Goal: Task Accomplishment & Management: Complete application form

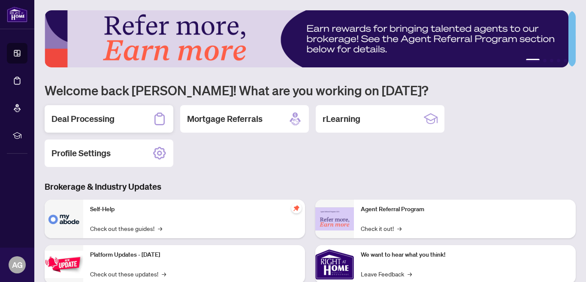
click at [75, 116] on h2 "Deal Processing" at bounding box center [82, 119] width 63 height 12
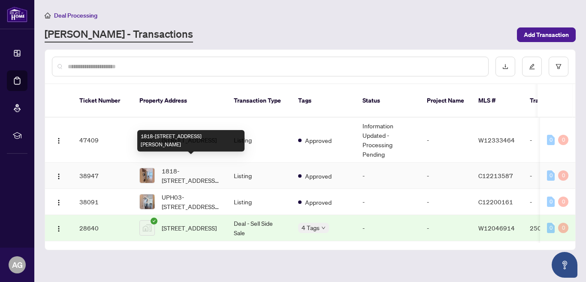
click at [196, 166] on span "1818-[STREET_ADDRESS][PERSON_NAME]" at bounding box center [191, 175] width 58 height 19
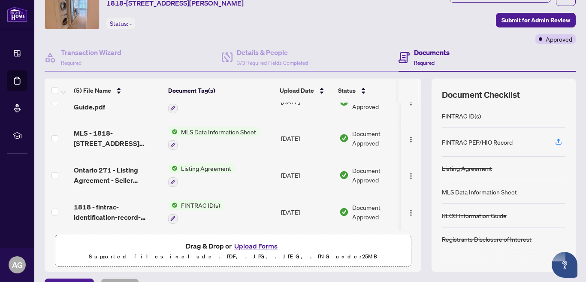
scroll to position [90, 0]
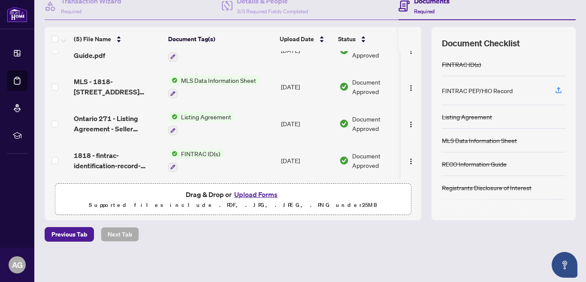
click at [253, 193] on button "Upload Forms" at bounding box center [256, 194] width 48 height 11
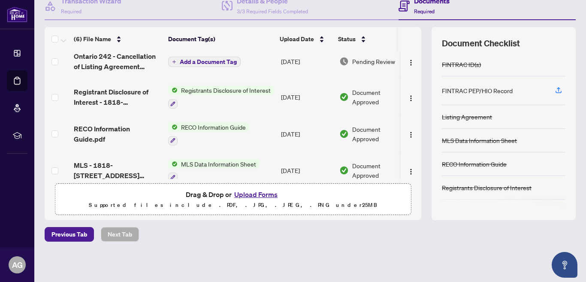
scroll to position [0, 0]
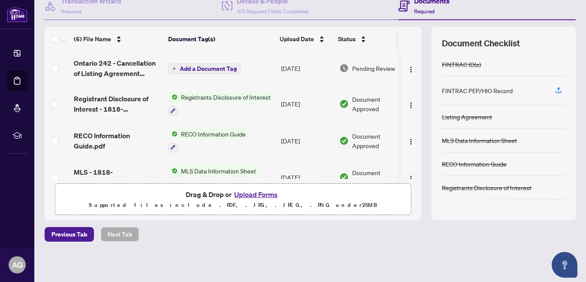
click at [201, 66] on span "Add a Document Tag" at bounding box center [208, 69] width 57 height 6
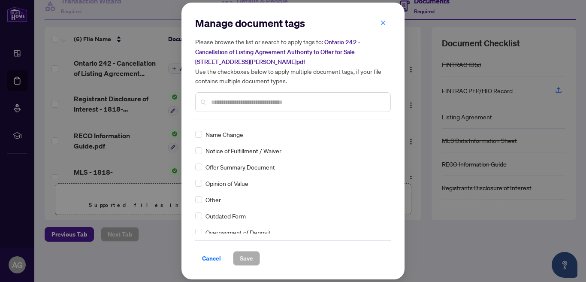
scroll to position [1415, 0]
click at [221, 102] on input "text" at bounding box center [297, 101] width 172 height 9
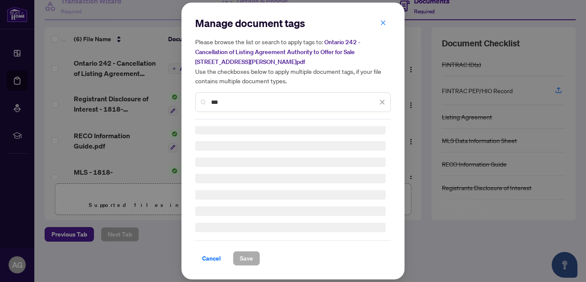
scroll to position [0, 0]
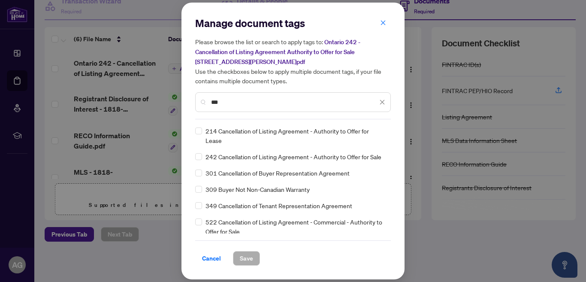
type input "***"
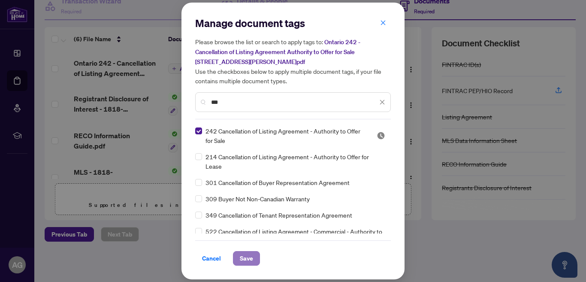
click at [240, 256] on span "Save" at bounding box center [246, 258] width 13 height 14
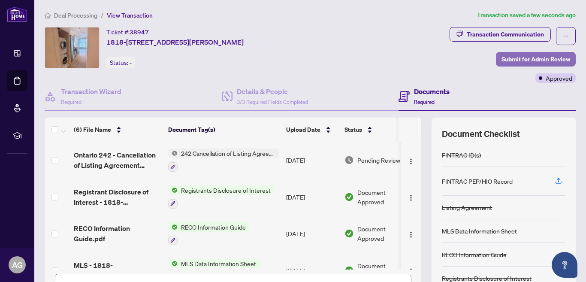
click at [515, 57] on span "Submit for Admin Review" at bounding box center [535, 59] width 69 height 14
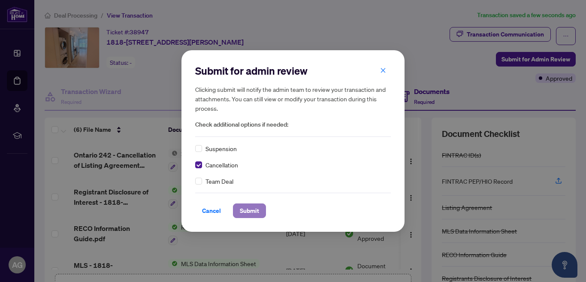
click at [247, 208] on span "Submit" at bounding box center [249, 211] width 19 height 14
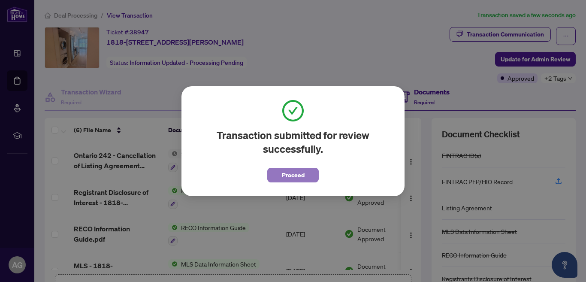
click at [295, 170] on span "Proceed" at bounding box center [293, 175] width 23 height 14
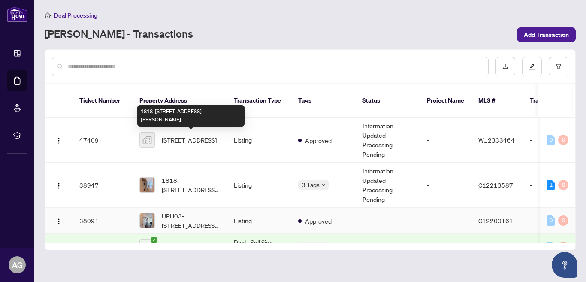
scroll to position [43, 0]
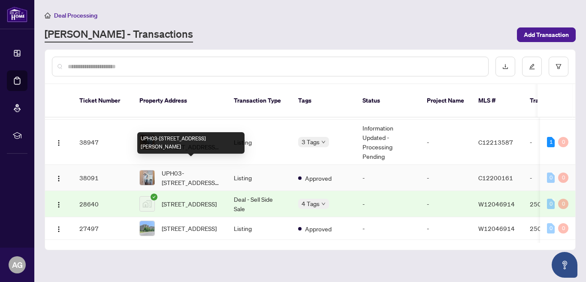
click at [193, 168] on span "UPH03-[STREET_ADDRESS][PERSON_NAME]" at bounding box center [191, 177] width 58 height 19
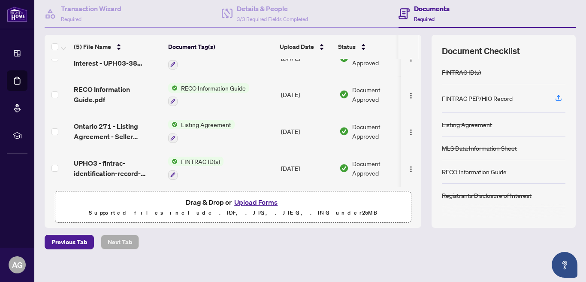
scroll to position [90, 0]
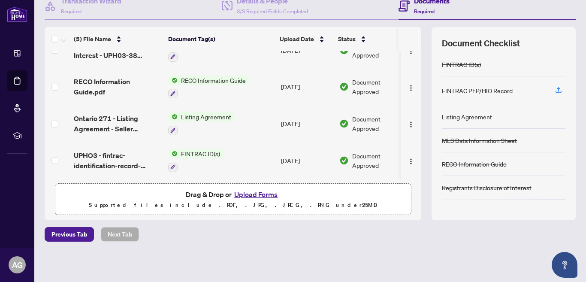
click at [256, 193] on button "Upload Forms" at bounding box center [256, 194] width 48 height 11
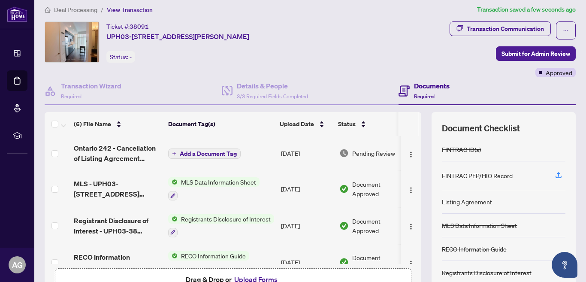
scroll to position [5, 0]
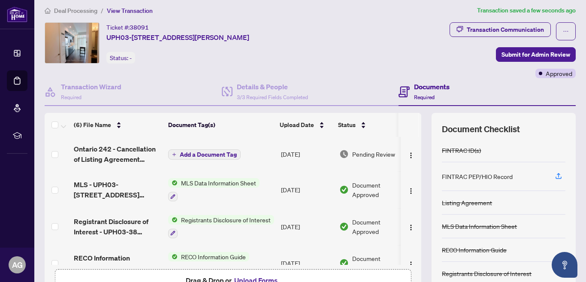
click at [208, 155] on span "Add a Document Tag" at bounding box center [208, 154] width 57 height 6
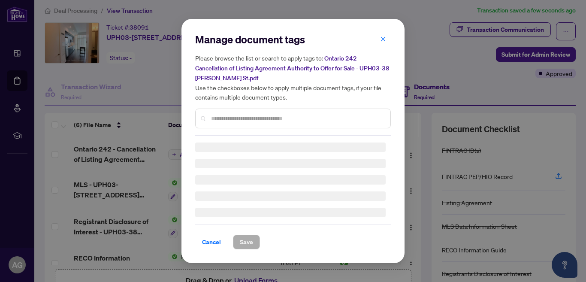
click at [213, 118] on div "Manage document tags Please browse the list or search to apply tags to: Ontario…" at bounding box center [293, 84] width 196 height 103
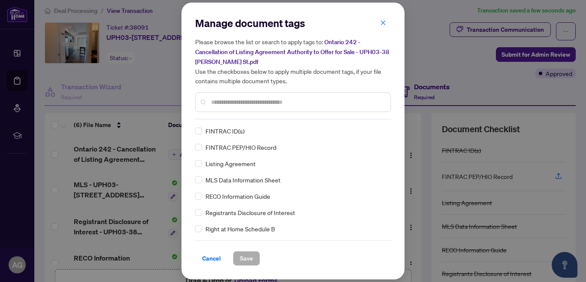
click at [278, 101] on input "text" at bounding box center [297, 101] width 172 height 9
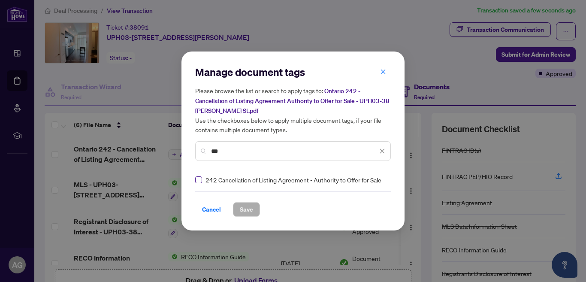
type input "***"
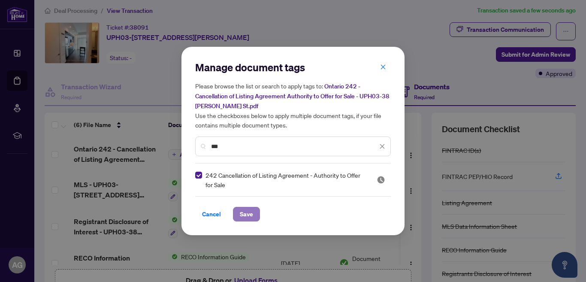
click at [241, 212] on span "Save" at bounding box center [246, 214] width 13 height 14
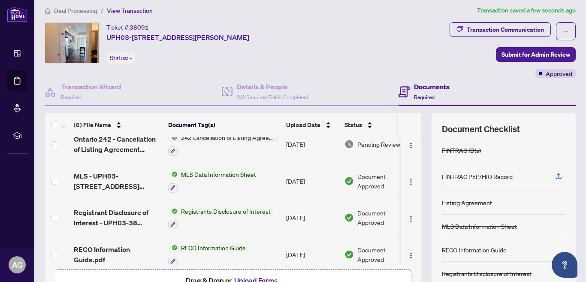
scroll to position [0, 0]
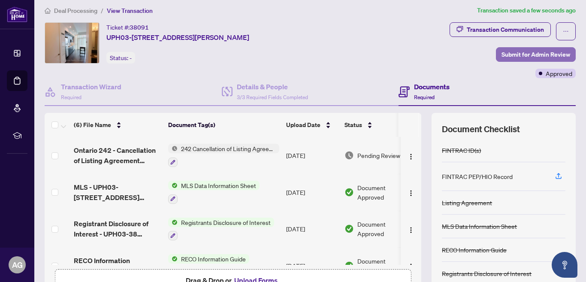
click at [521, 52] on span "Submit for Admin Review" at bounding box center [535, 55] width 69 height 14
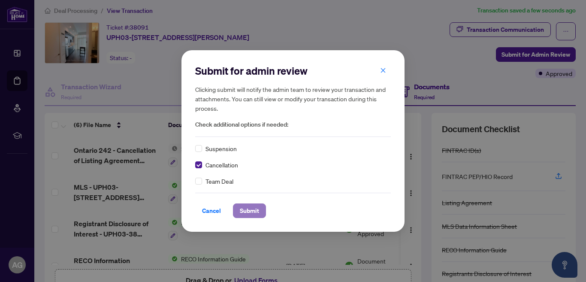
click at [247, 209] on span "Submit" at bounding box center [249, 211] width 19 height 14
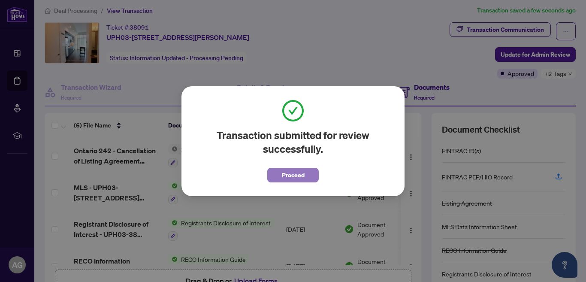
click at [294, 174] on span "Proceed" at bounding box center [293, 175] width 23 height 14
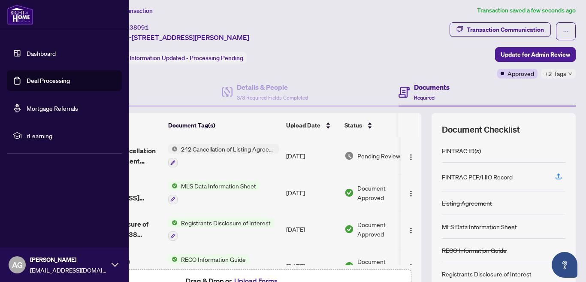
click at [37, 49] on link "Dashboard" at bounding box center [41, 53] width 29 height 8
